Goal: Navigation & Orientation: Find specific page/section

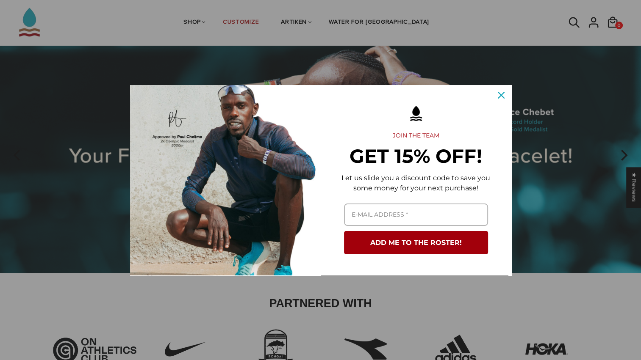
scroll to position [258, 0]
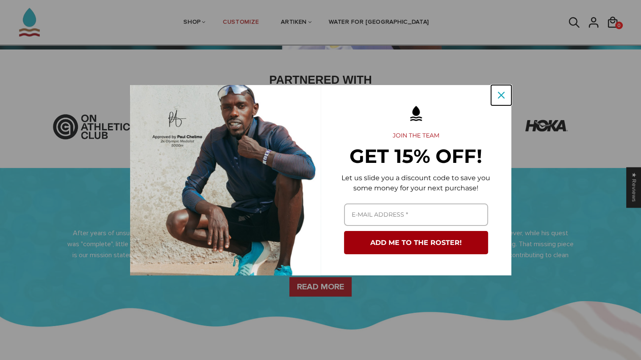
click at [500, 93] on icon "close icon" at bounding box center [501, 95] width 7 height 7
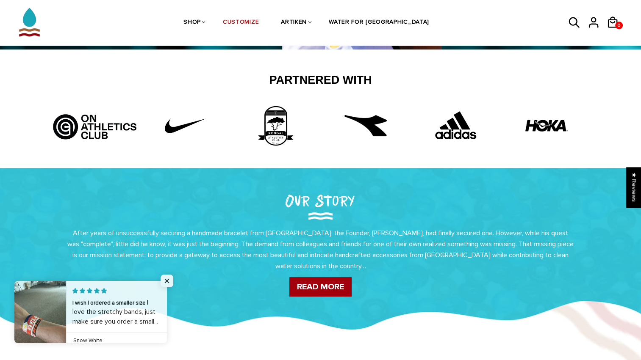
scroll to position [0, 0]
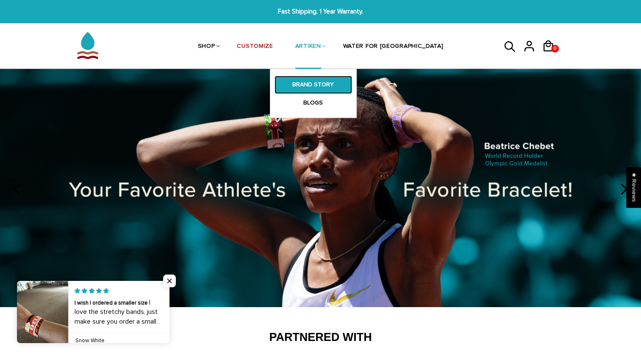
click at [330, 78] on link "BRAND STORY" at bounding box center [313, 85] width 78 height 18
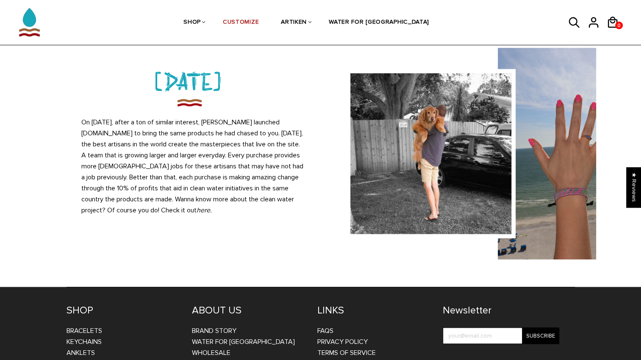
scroll to position [756, 0]
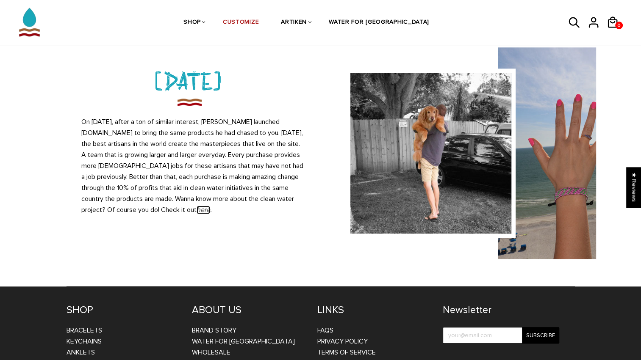
click at [197, 210] on em "here" at bounding box center [204, 210] width 14 height 8
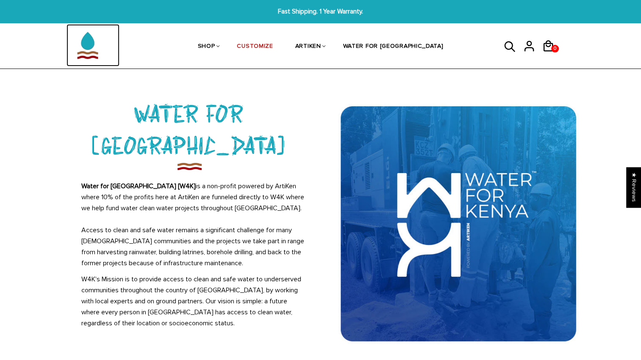
click at [85, 47] on img at bounding box center [87, 45] width 42 height 42
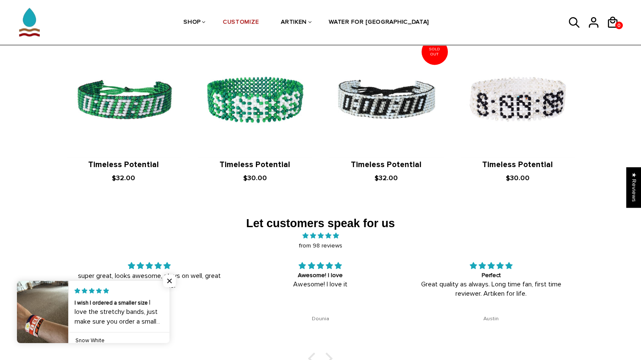
scroll to position [1199, 0]
